Goal: Information Seeking & Learning: Learn about a topic

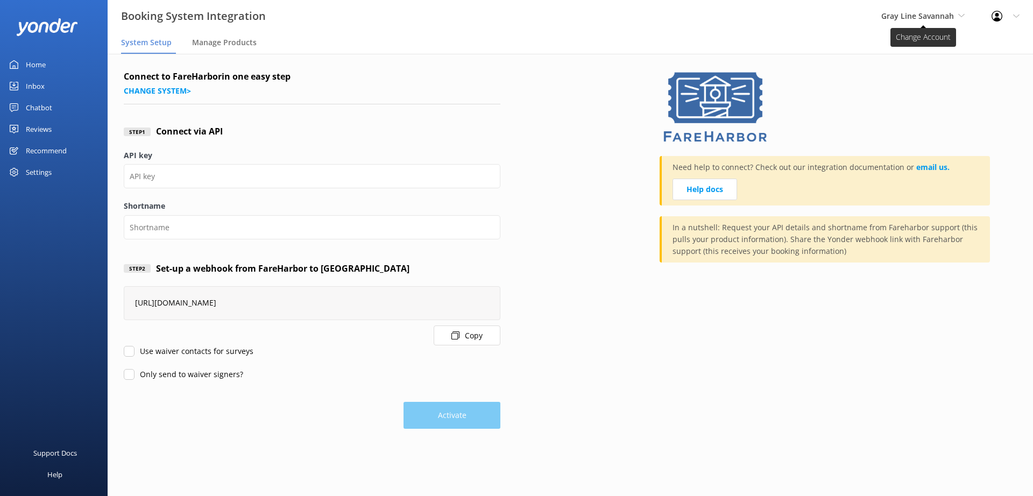
click at [941, 16] on span "Gray Line Savannah" at bounding box center [917, 16] width 73 height 10
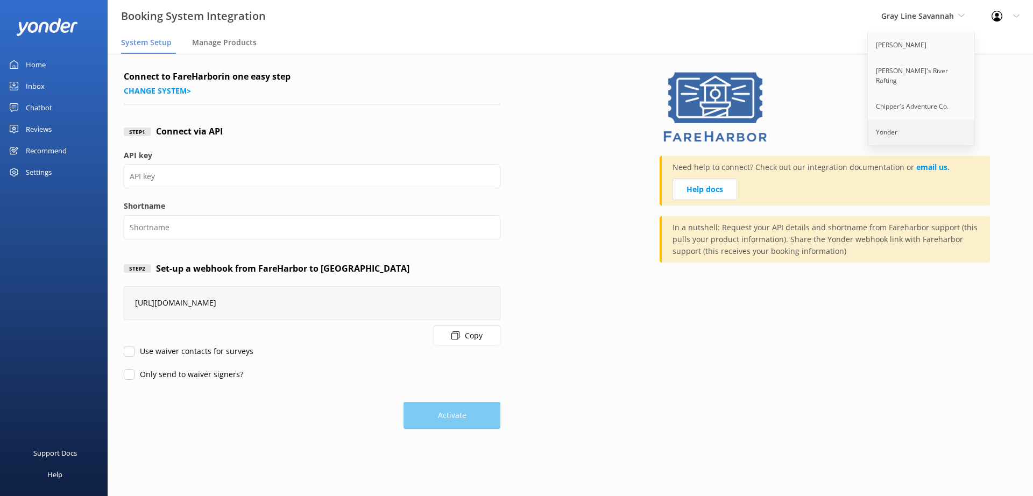
click at [895, 124] on link "Yonder" at bounding box center [921, 132] width 108 height 26
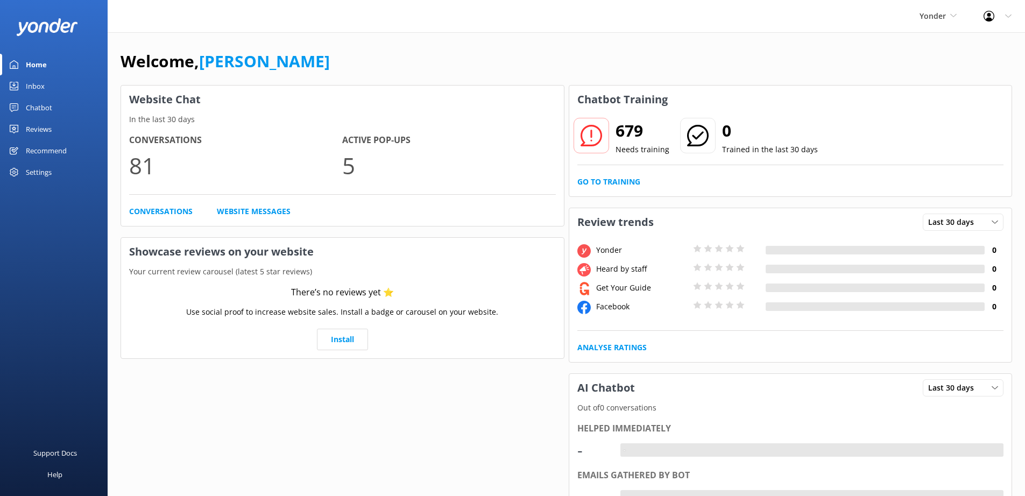
click at [39, 102] on div "Chatbot" at bounding box center [39, 108] width 26 height 22
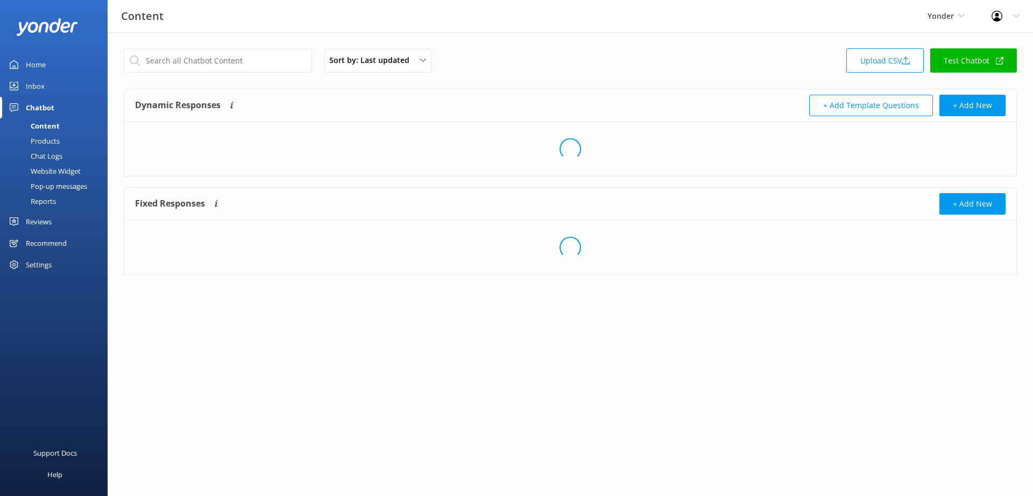
click at [39, 91] on div "Inbox" at bounding box center [35, 86] width 19 height 22
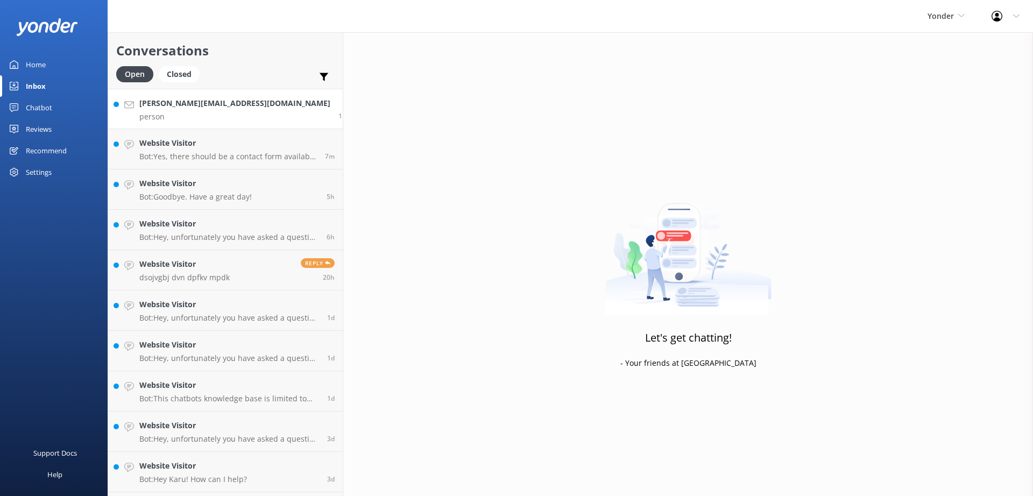
click at [216, 118] on link "[PERSON_NAME][EMAIL_ADDRESS][DOMAIN_NAME] person 1m" at bounding box center [225, 109] width 234 height 40
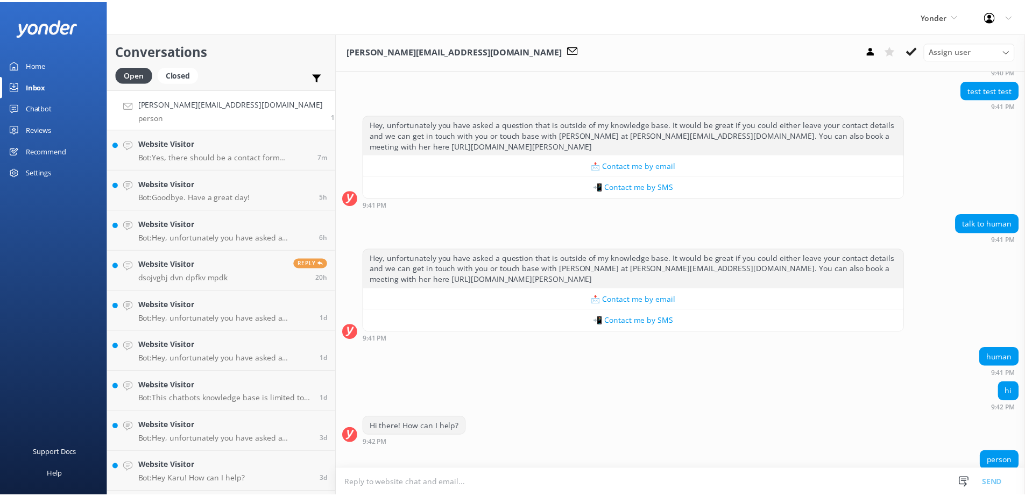
scroll to position [712, 0]
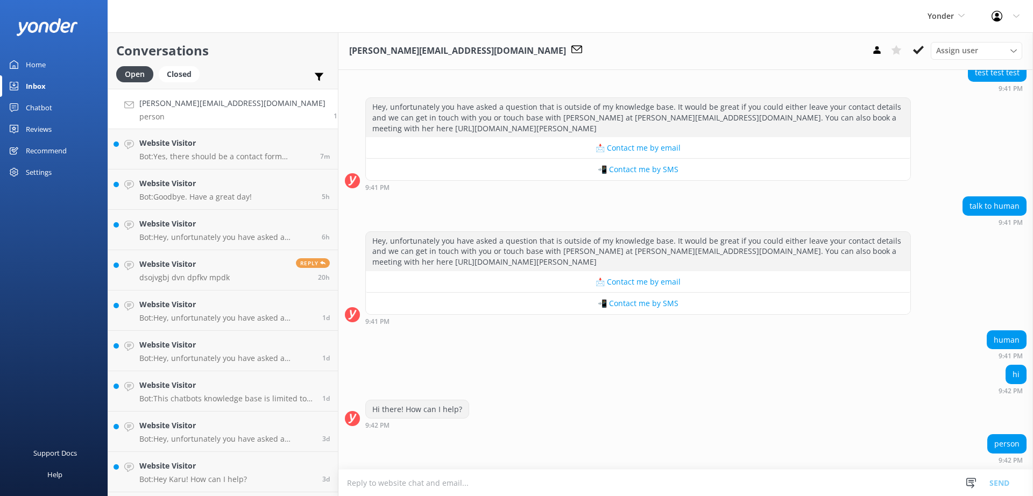
click at [41, 107] on div "Chatbot" at bounding box center [39, 108] width 26 height 22
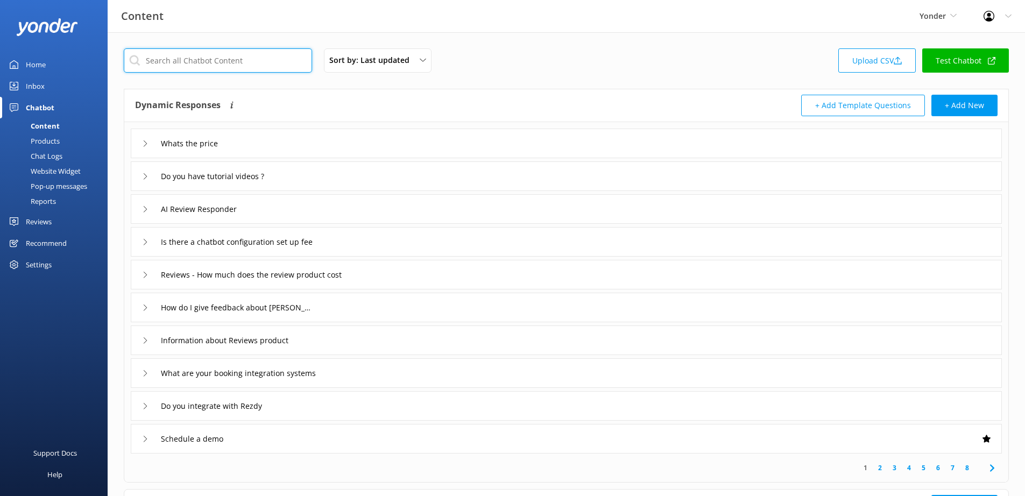
click at [210, 63] on input "text" at bounding box center [218, 60] width 188 height 24
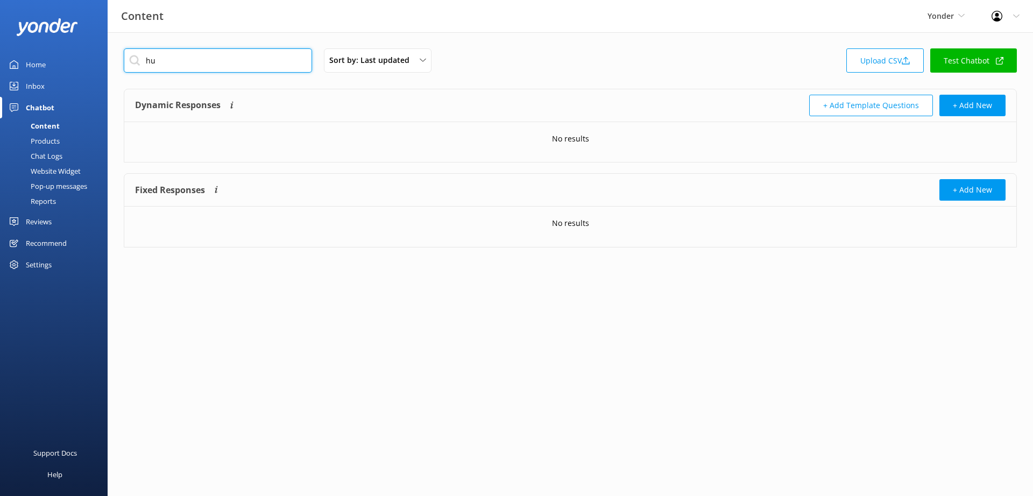
type input "h"
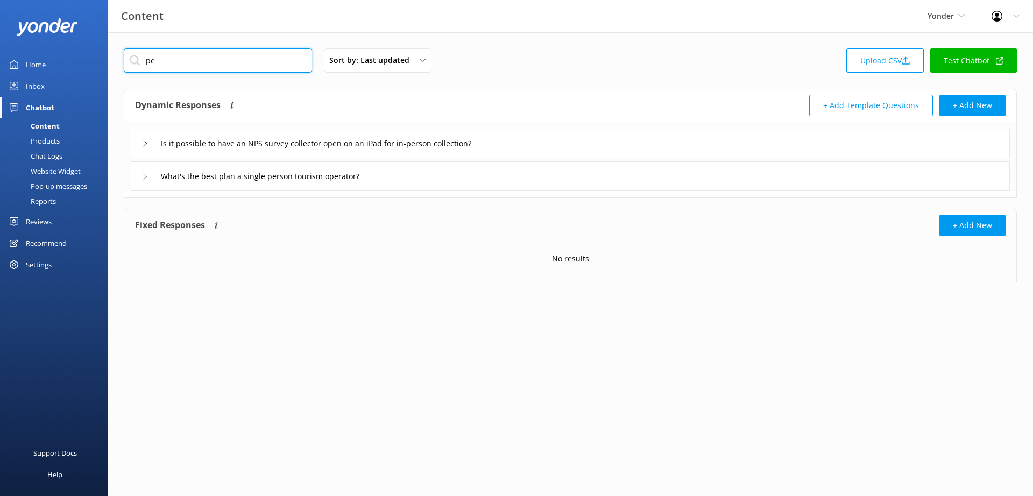
type input "p"
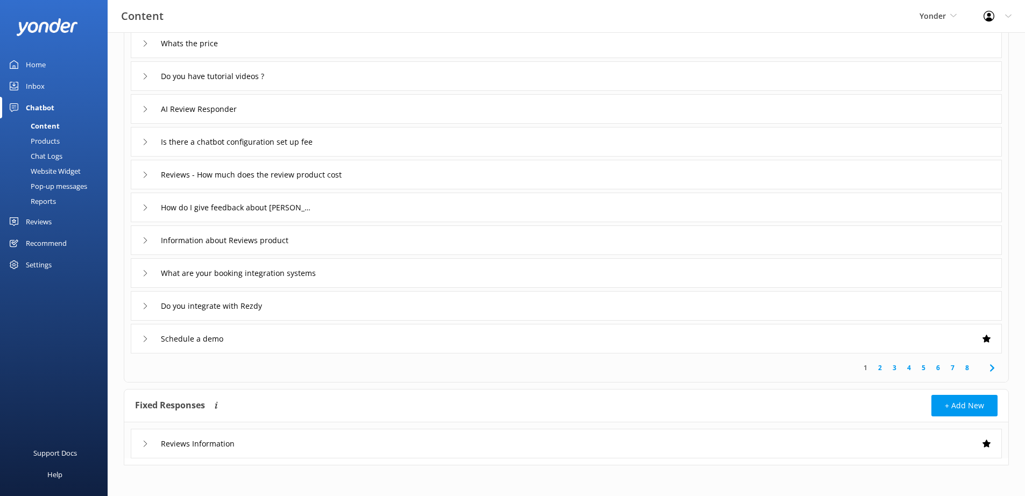
scroll to position [102, 0]
click at [989, 368] on icon at bounding box center [991, 366] width 13 height 13
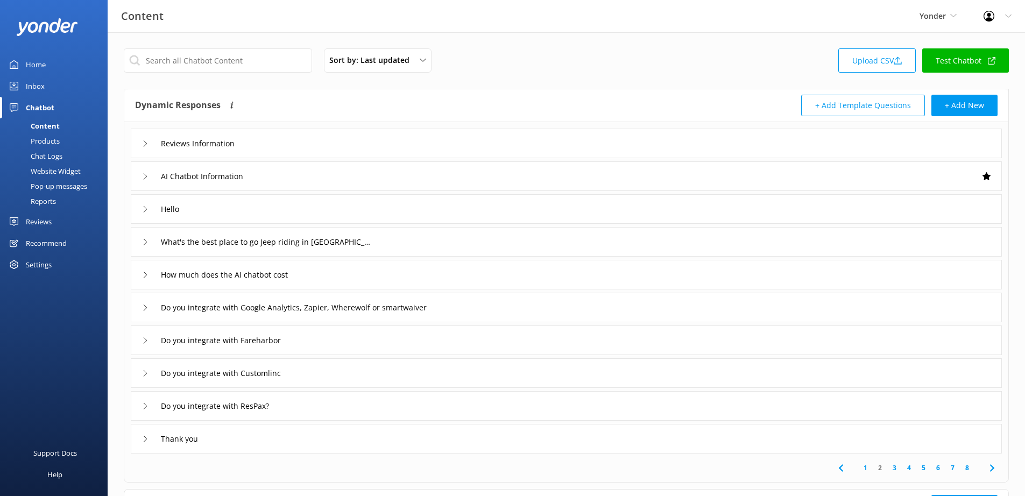
click at [138, 174] on div "AI Chatbot Information" at bounding box center [566, 176] width 871 height 30
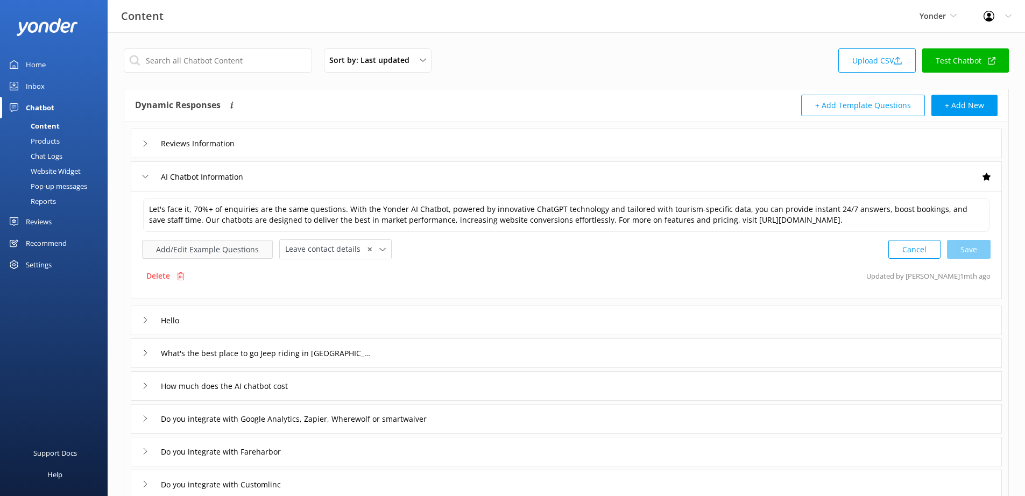
click at [243, 254] on button "Add/Edit Example Questions" at bounding box center [207, 249] width 131 height 19
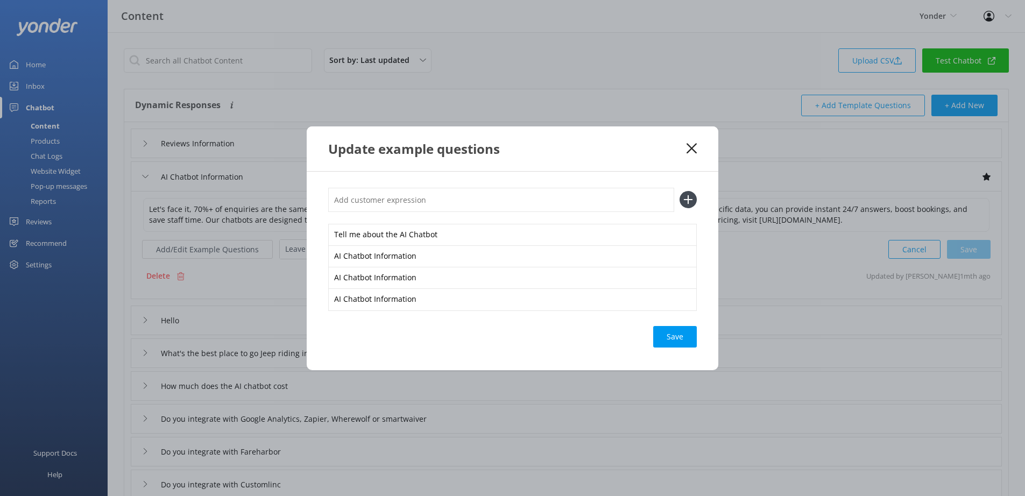
click at [691, 148] on use at bounding box center [691, 148] width 10 height 10
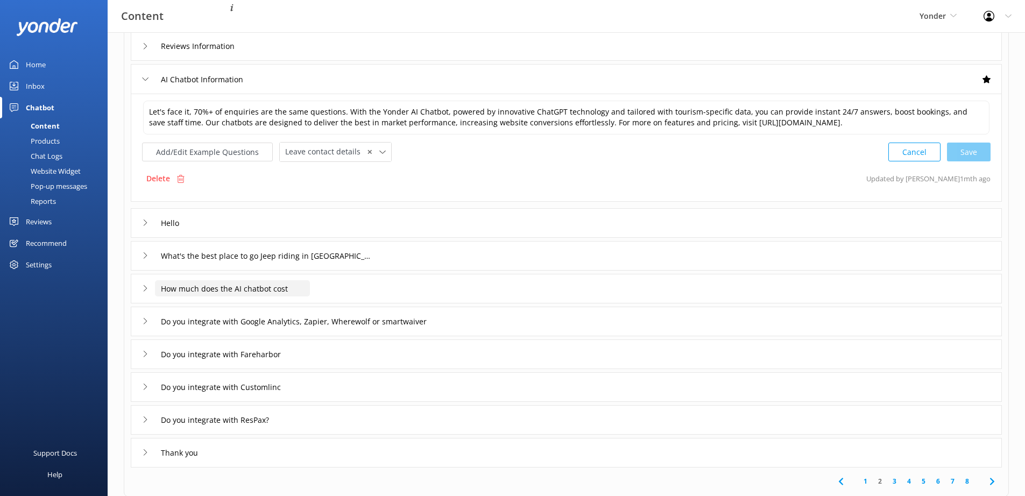
scroll to position [129, 0]
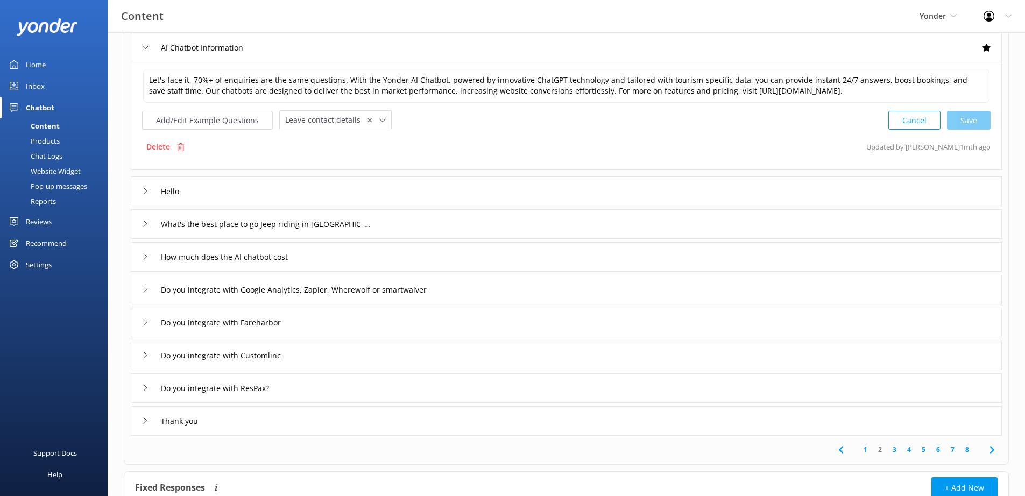
click at [143, 195] on div "Hello" at bounding box center [163, 191] width 43 height 18
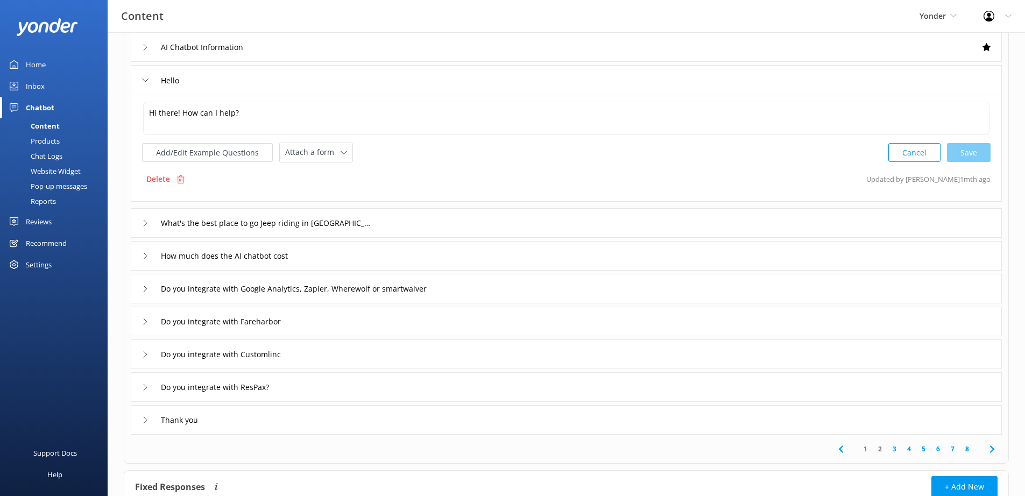
click at [148, 82] on div "Hello" at bounding box center [163, 81] width 43 height 18
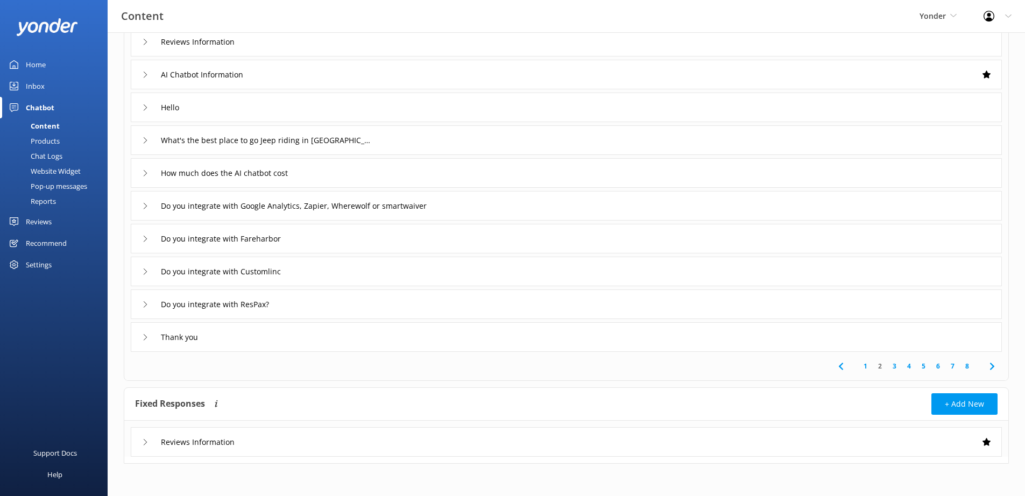
click at [993, 368] on icon at bounding box center [991, 366] width 13 height 13
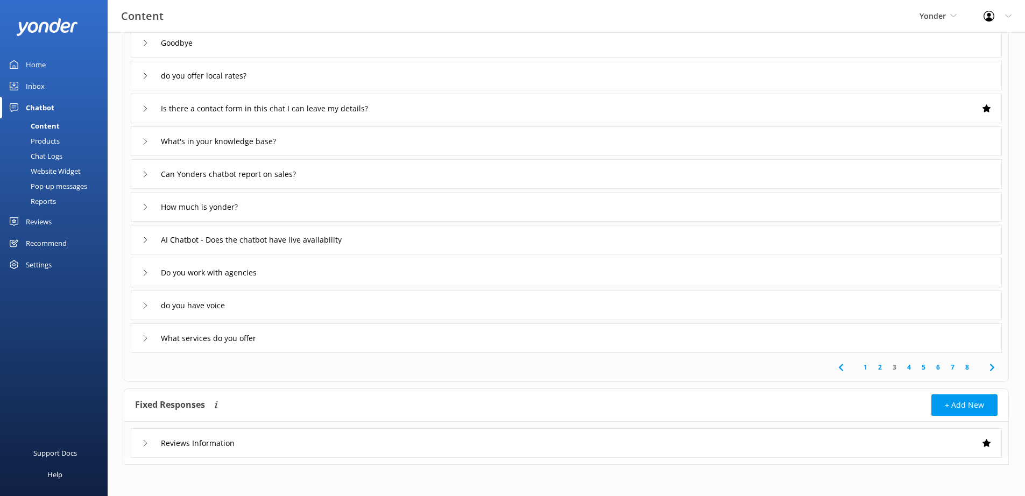
scroll to position [102, 0]
click at [993, 362] on icon at bounding box center [991, 366] width 13 height 13
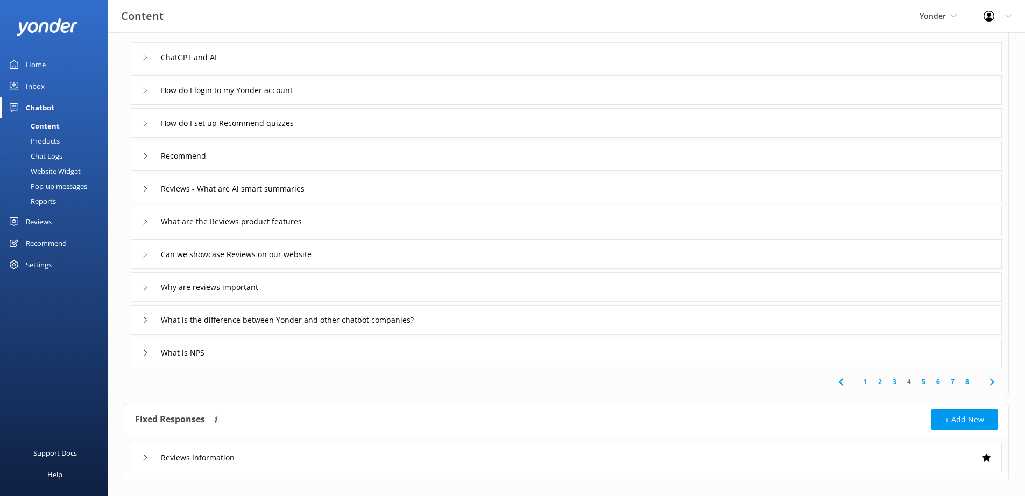
scroll to position [102, 0]
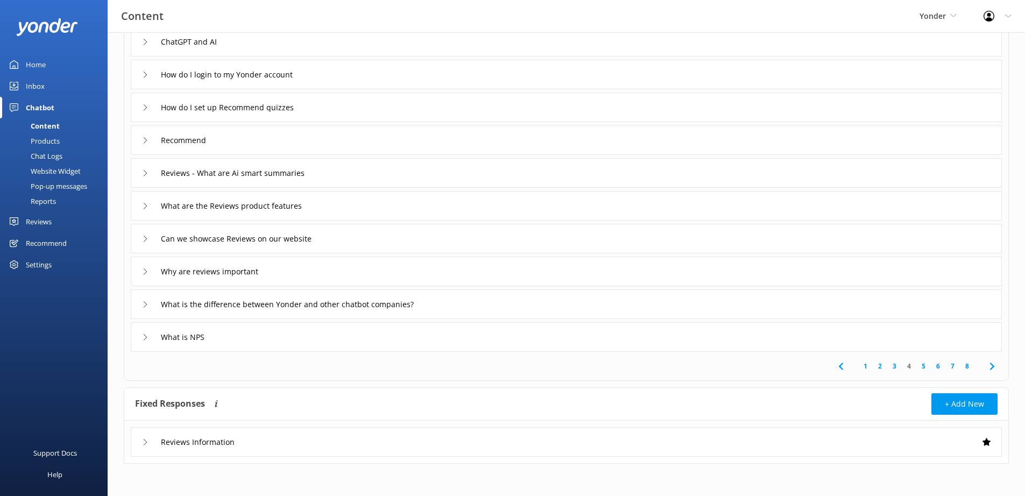
click at [988, 361] on icon at bounding box center [991, 366] width 13 height 13
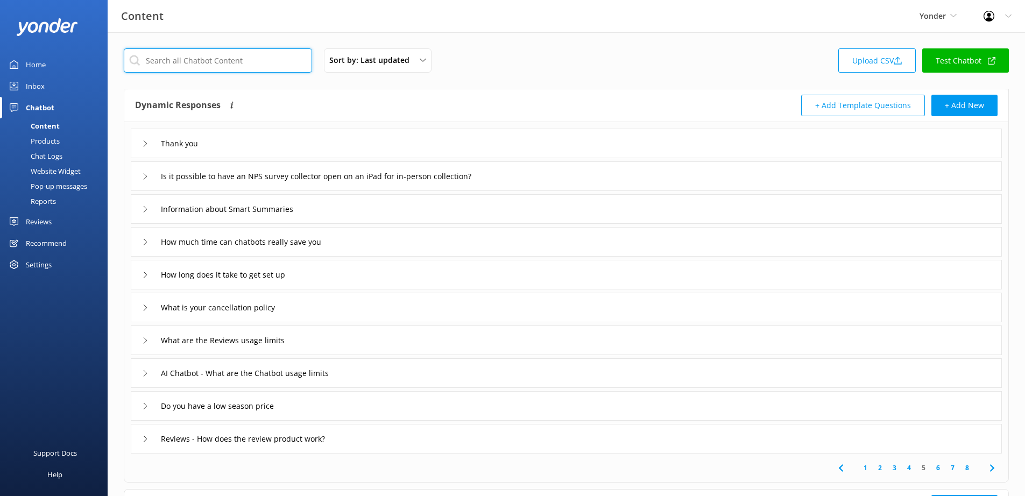
click at [192, 60] on input "text" at bounding box center [218, 60] width 188 height 24
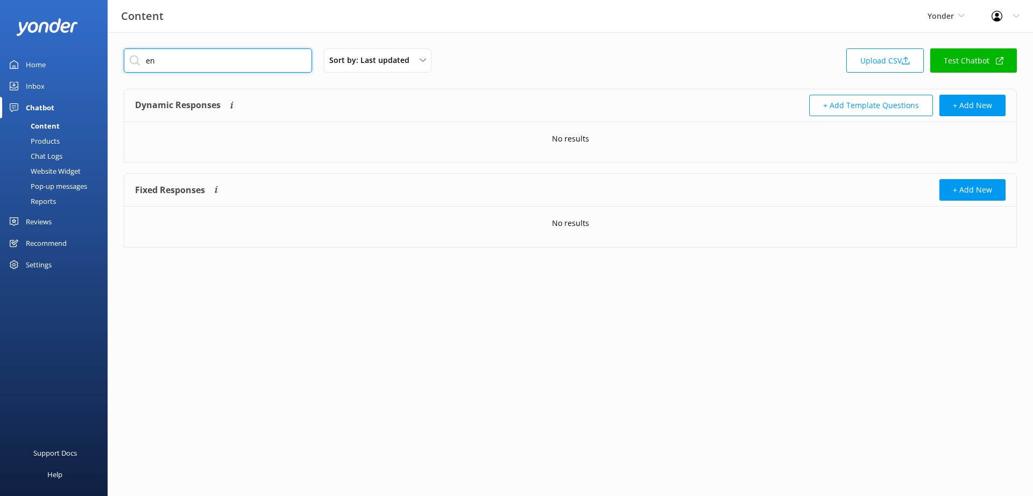
type input "e"
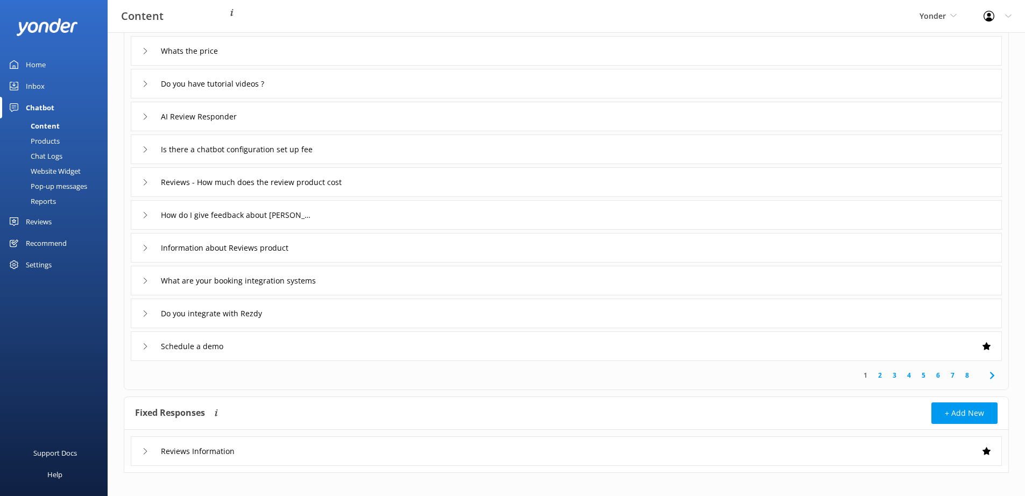
scroll to position [102, 0]
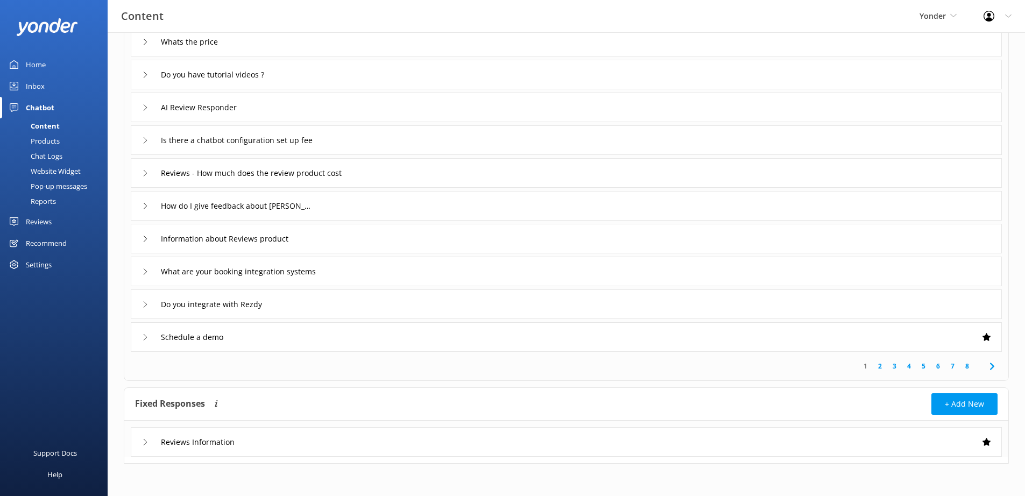
click at [143, 442] on icon at bounding box center [145, 442] width 6 height 6
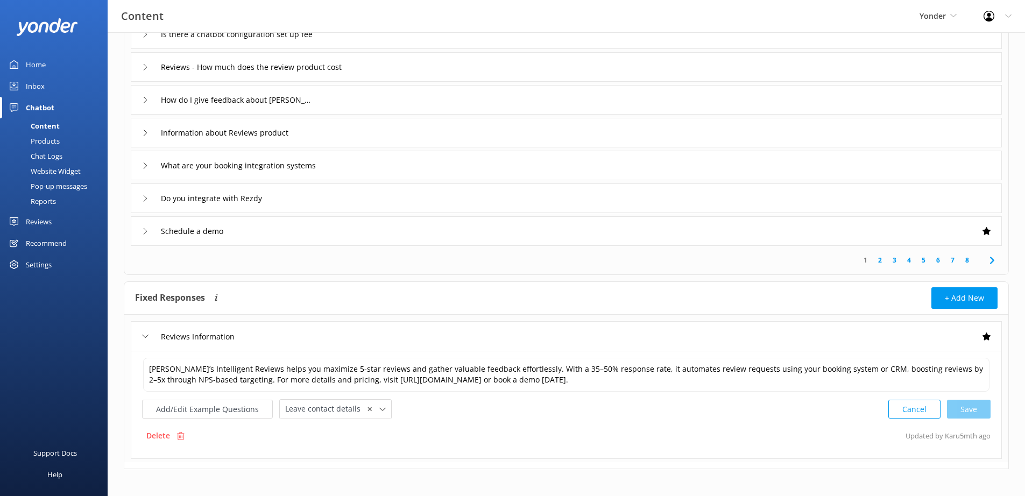
scroll to position [213, 0]
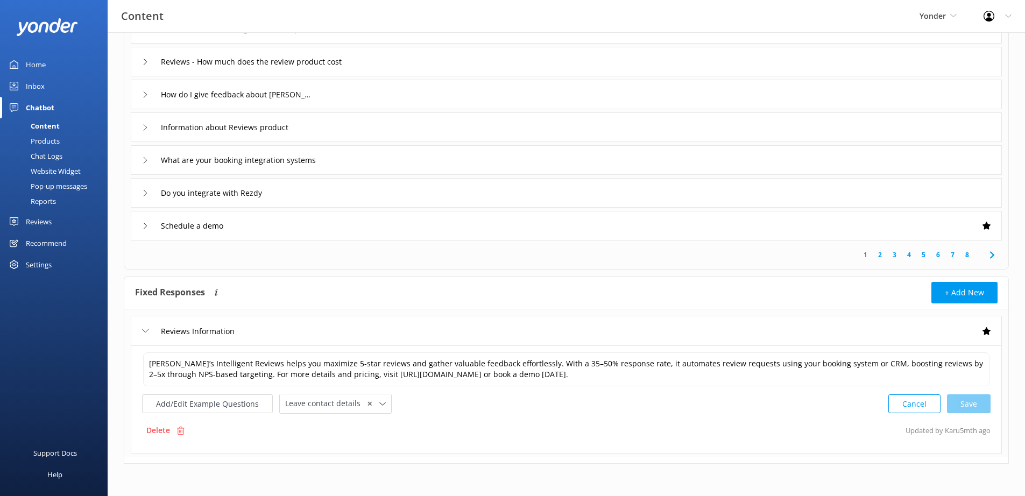
click at [143, 331] on icon at bounding box center [145, 331] width 6 height 6
